Goal: Task Accomplishment & Management: Manage account settings

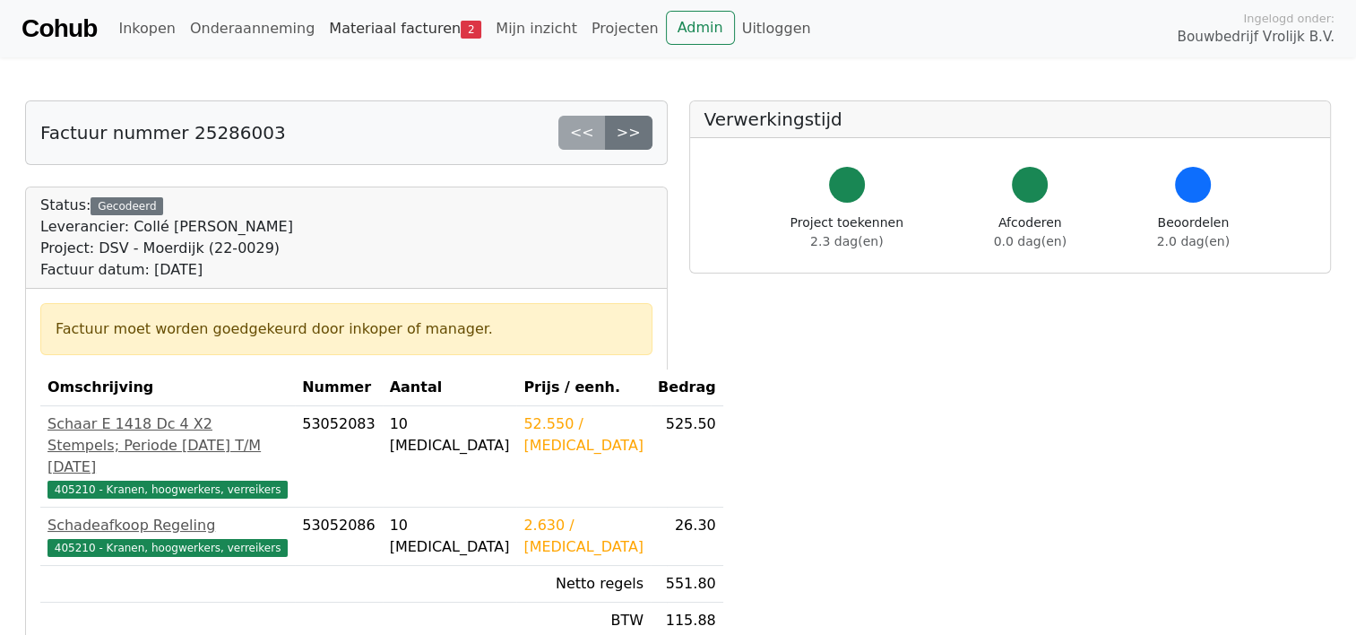
click at [356, 22] on link "Materiaal facturen 2" at bounding box center [405, 29] width 167 height 36
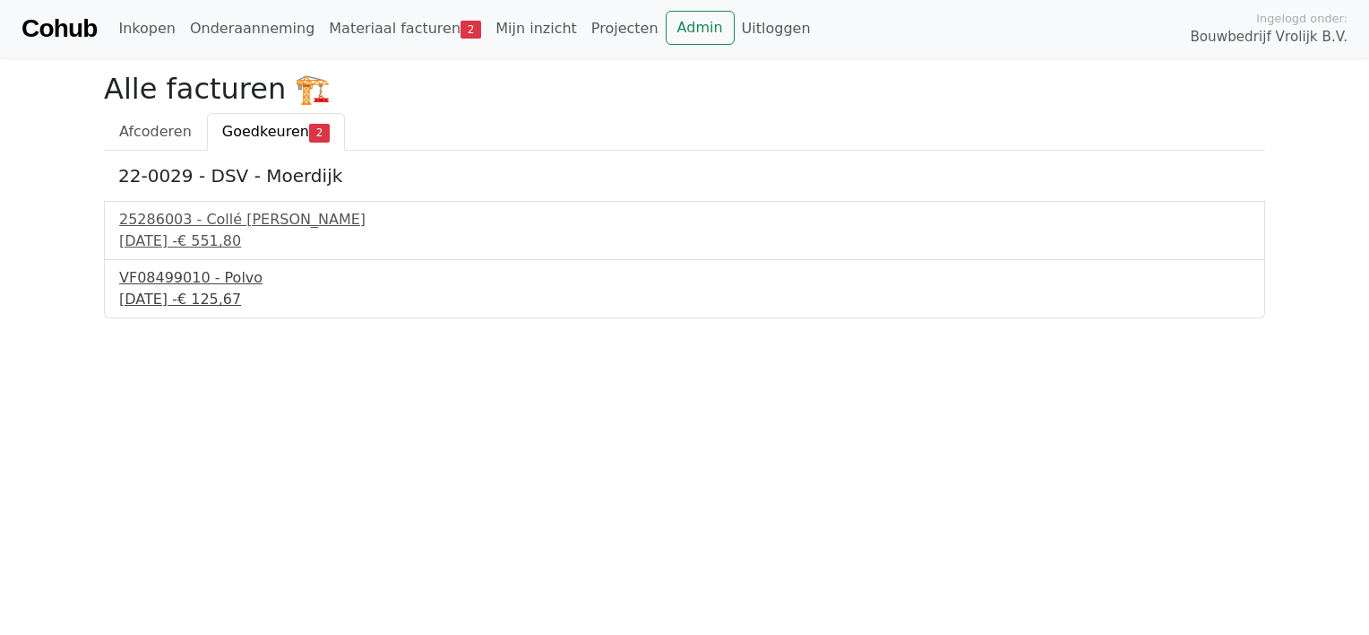
click at [241, 295] on span "€ 125,67" at bounding box center [209, 298] width 64 height 17
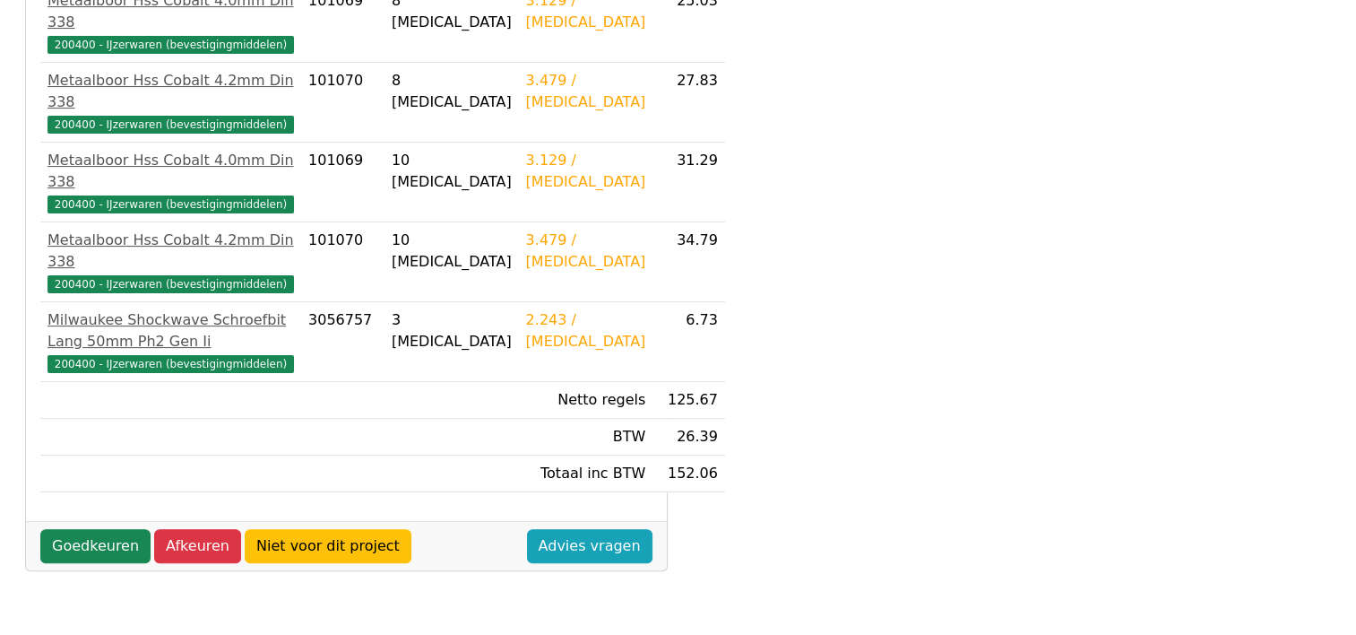
scroll to position [448, 0]
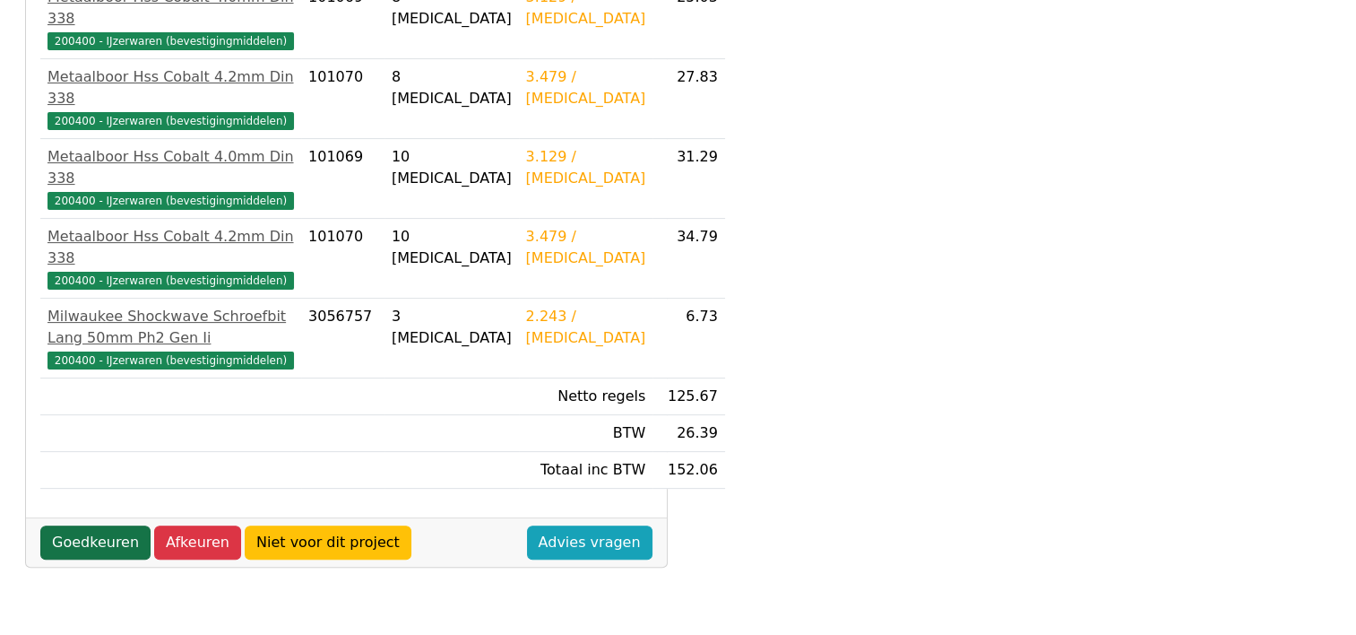
click at [73, 525] on link "Goedkeuren" at bounding box center [95, 542] width 110 height 34
